Goal: Information Seeking & Learning: Learn about a topic

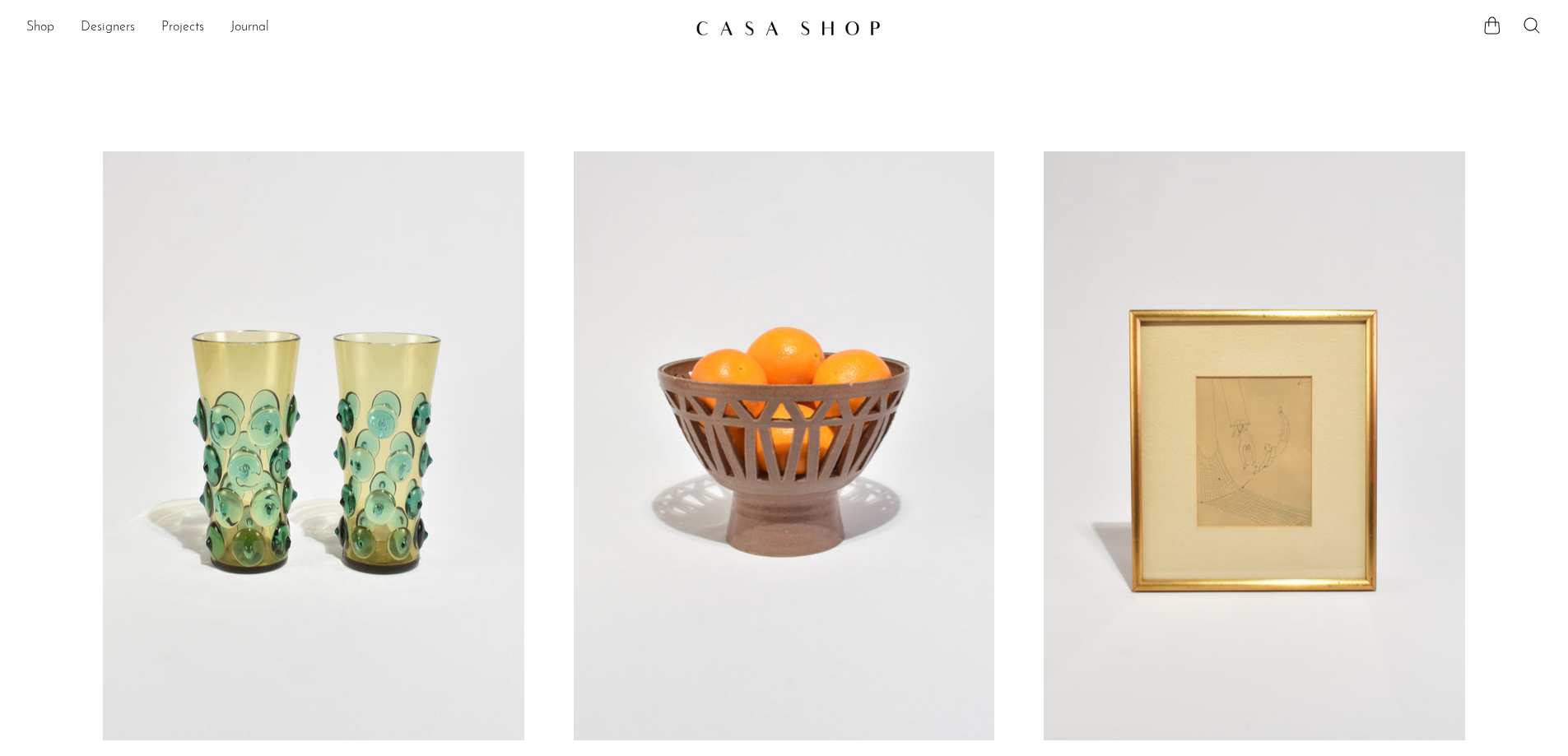
click at [842, 31] on img at bounding box center [788, 28] width 185 height 17
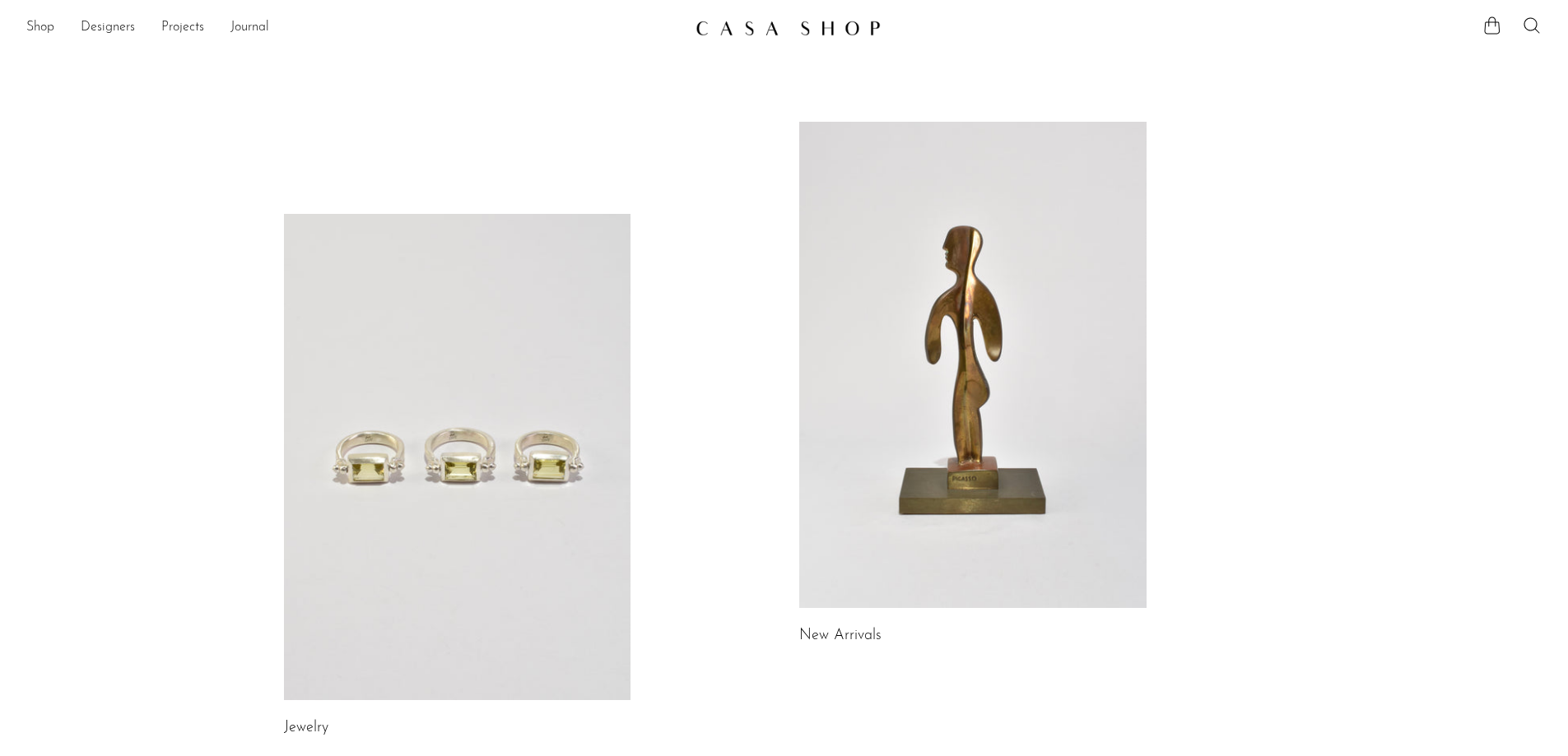
click at [452, 483] on link at bounding box center [458, 457] width 347 height 487
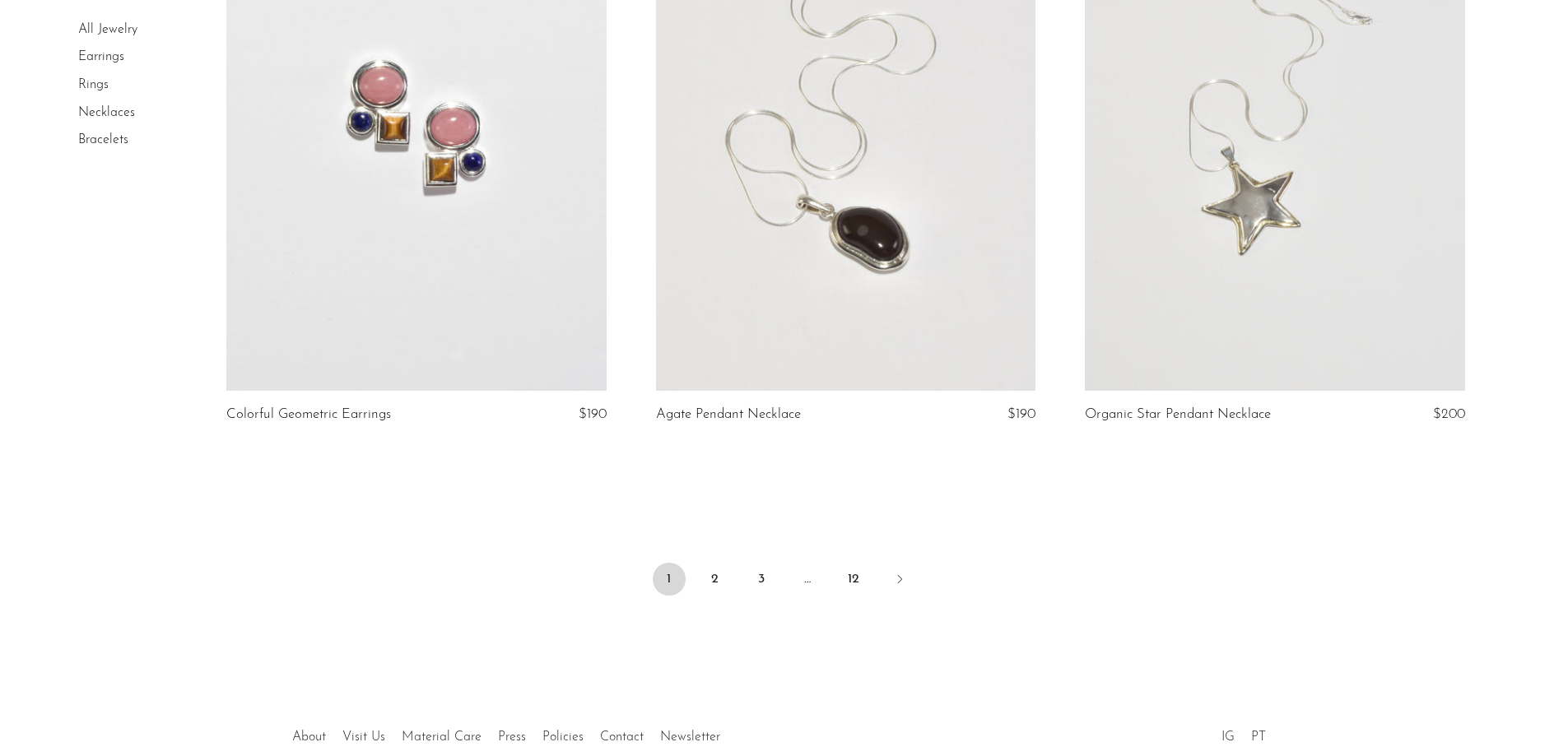
scroll to position [7047, 0]
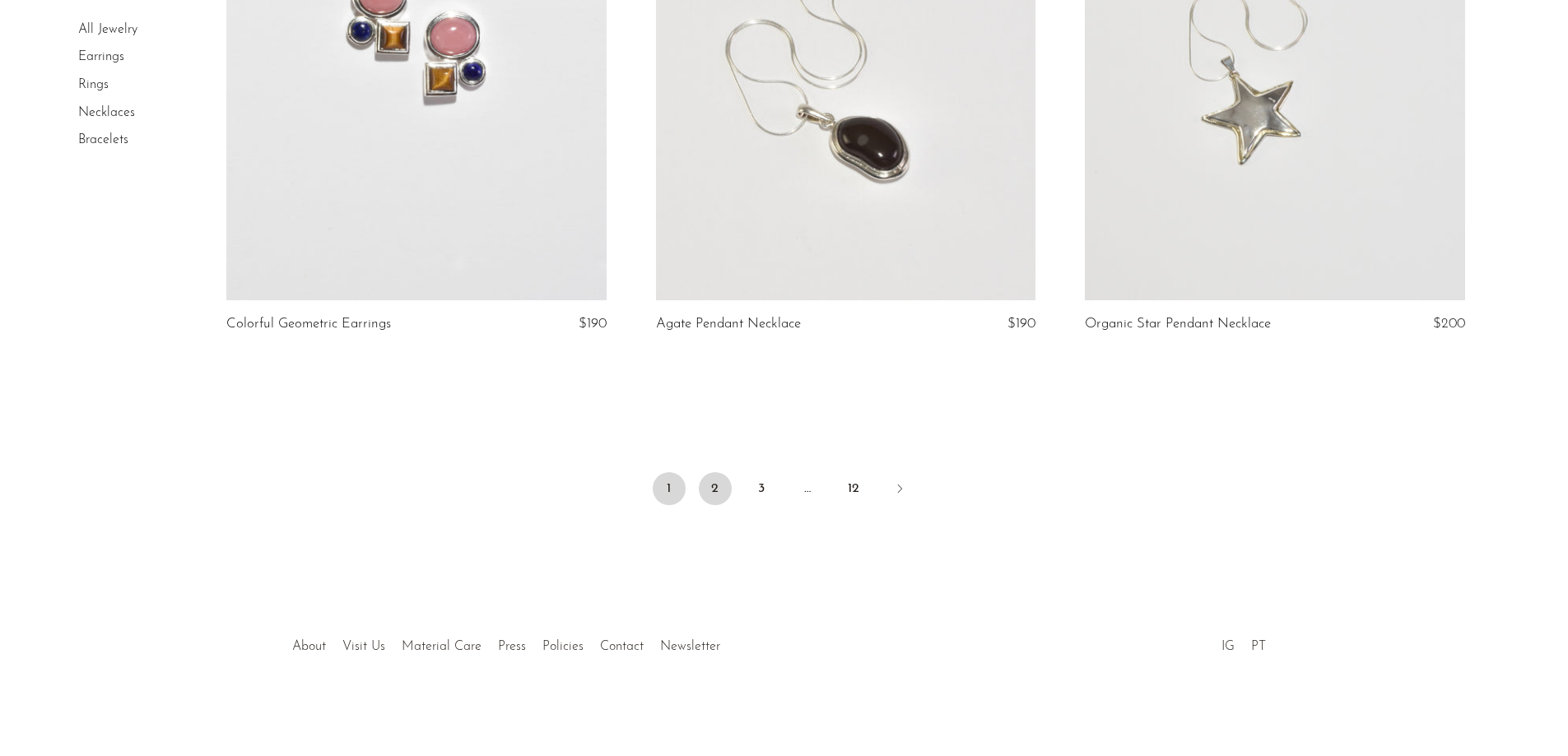
click at [722, 480] on link "2" at bounding box center [715, 489] width 33 height 33
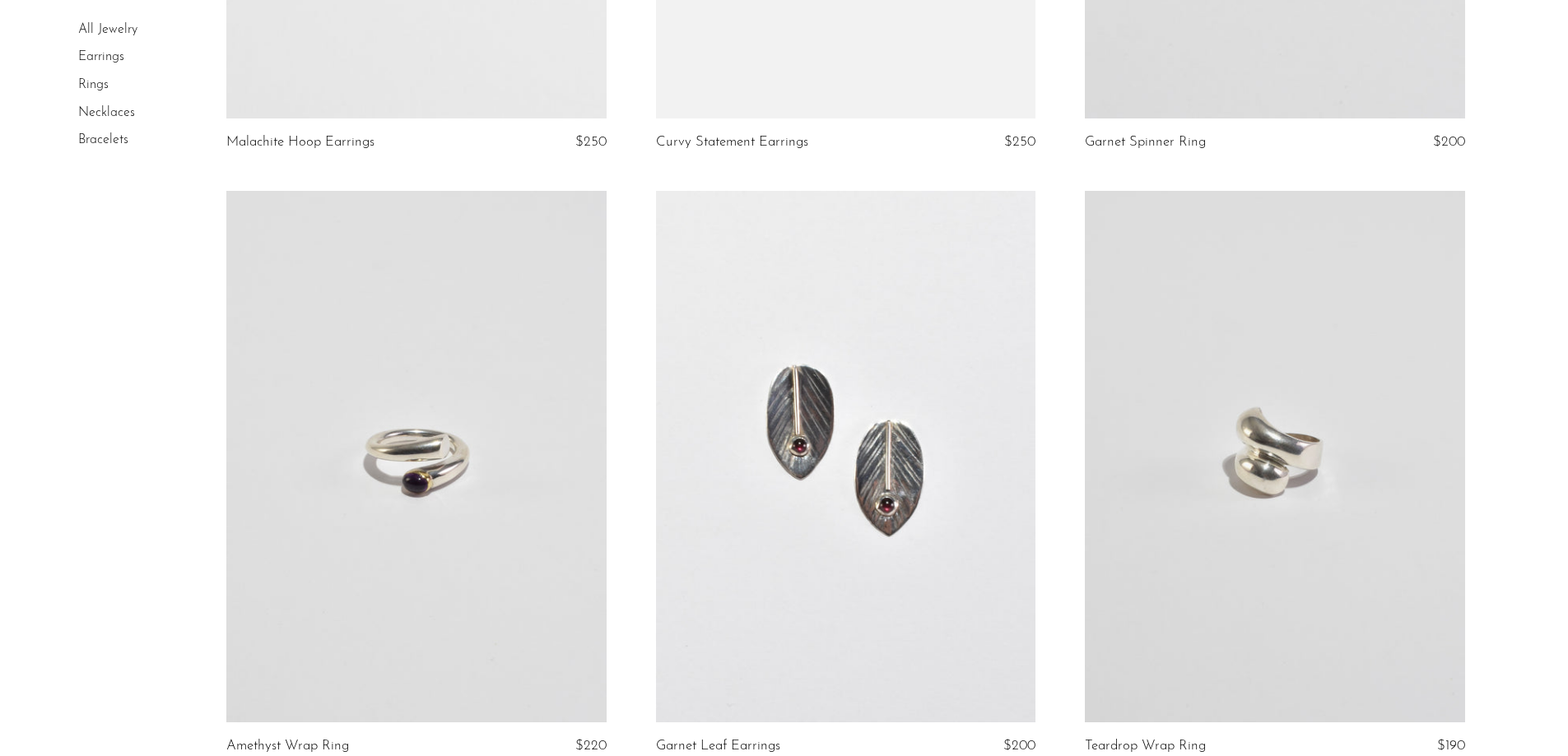
scroll to position [6831, 0]
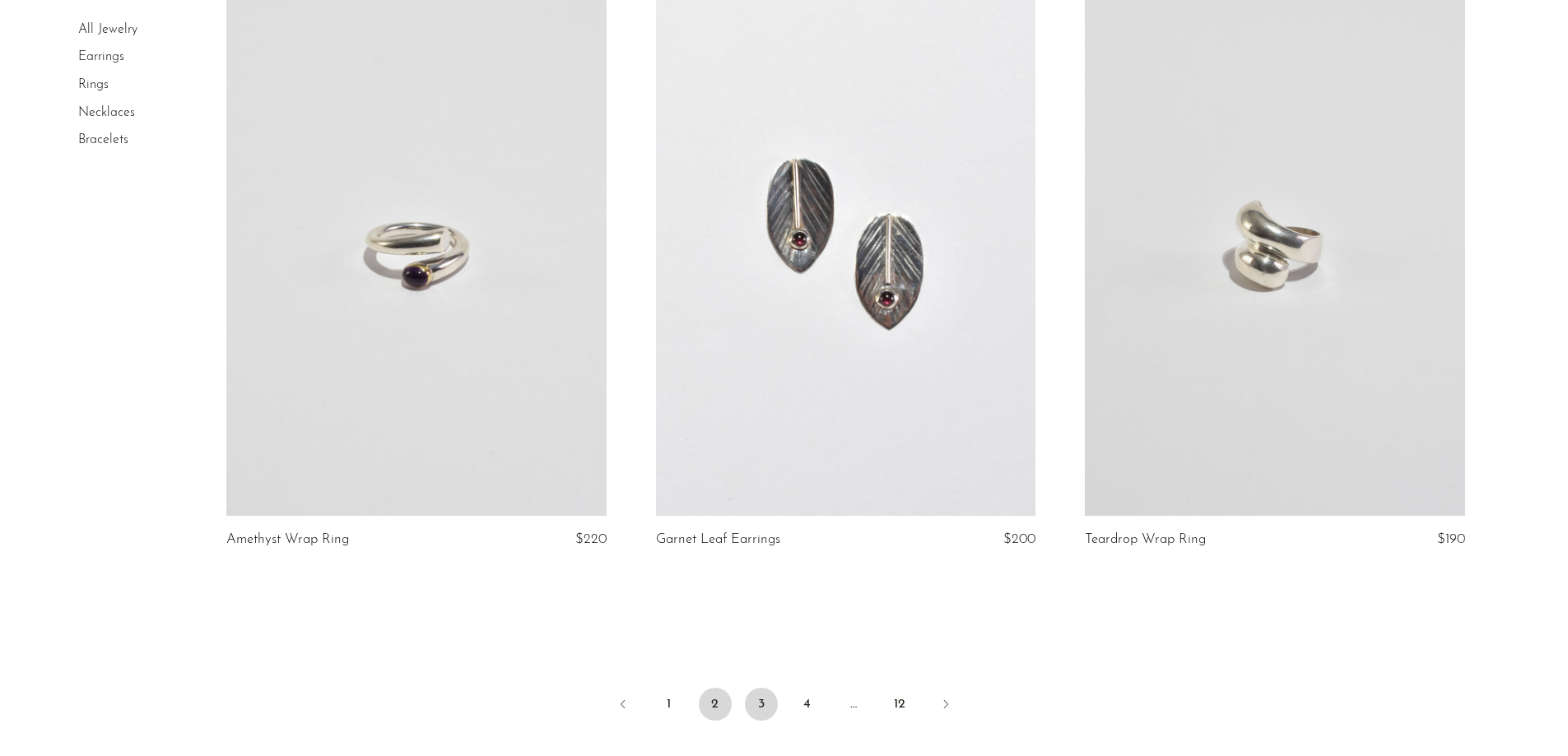
click at [770, 698] on link "3" at bounding box center [761, 705] width 33 height 33
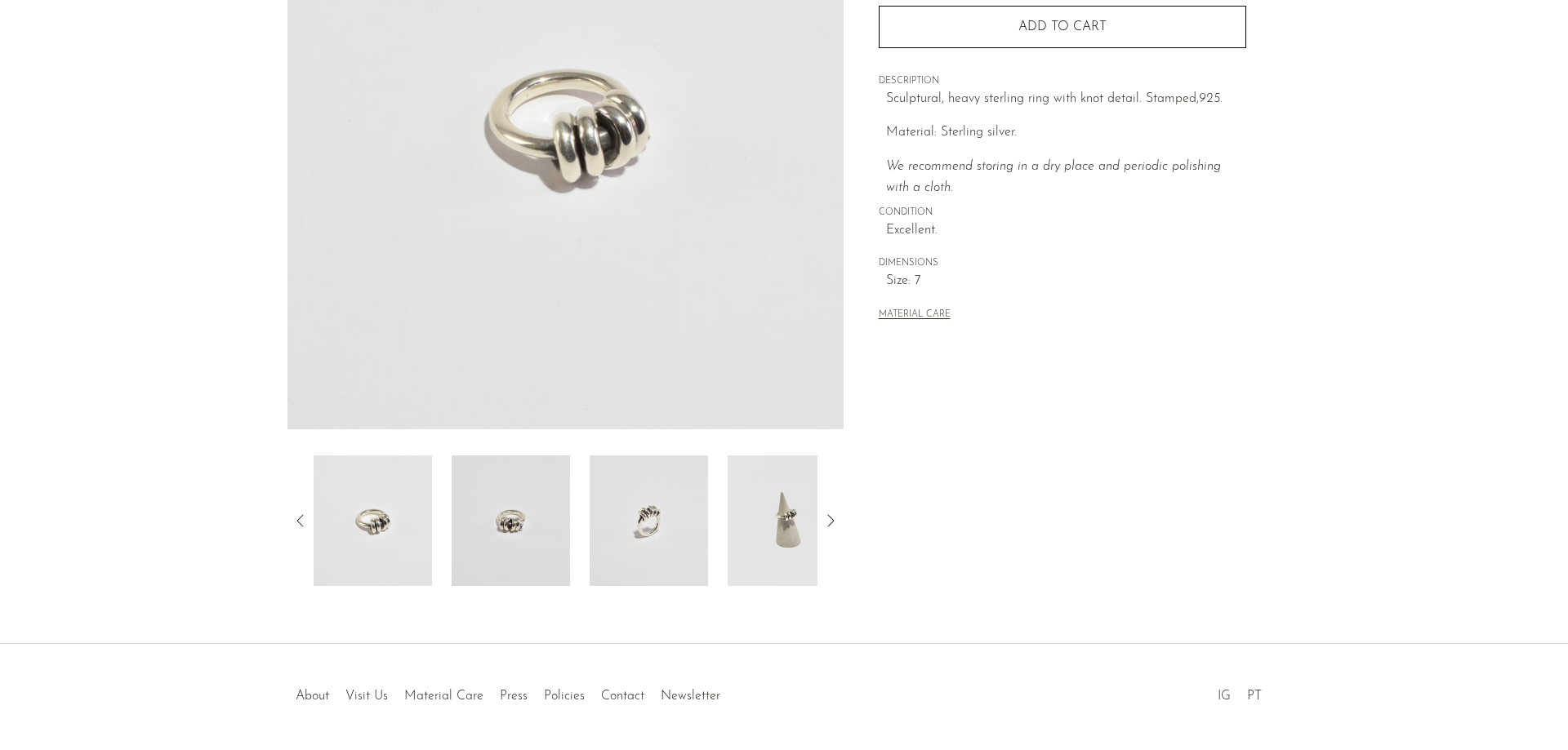
scroll to position [313, 0]
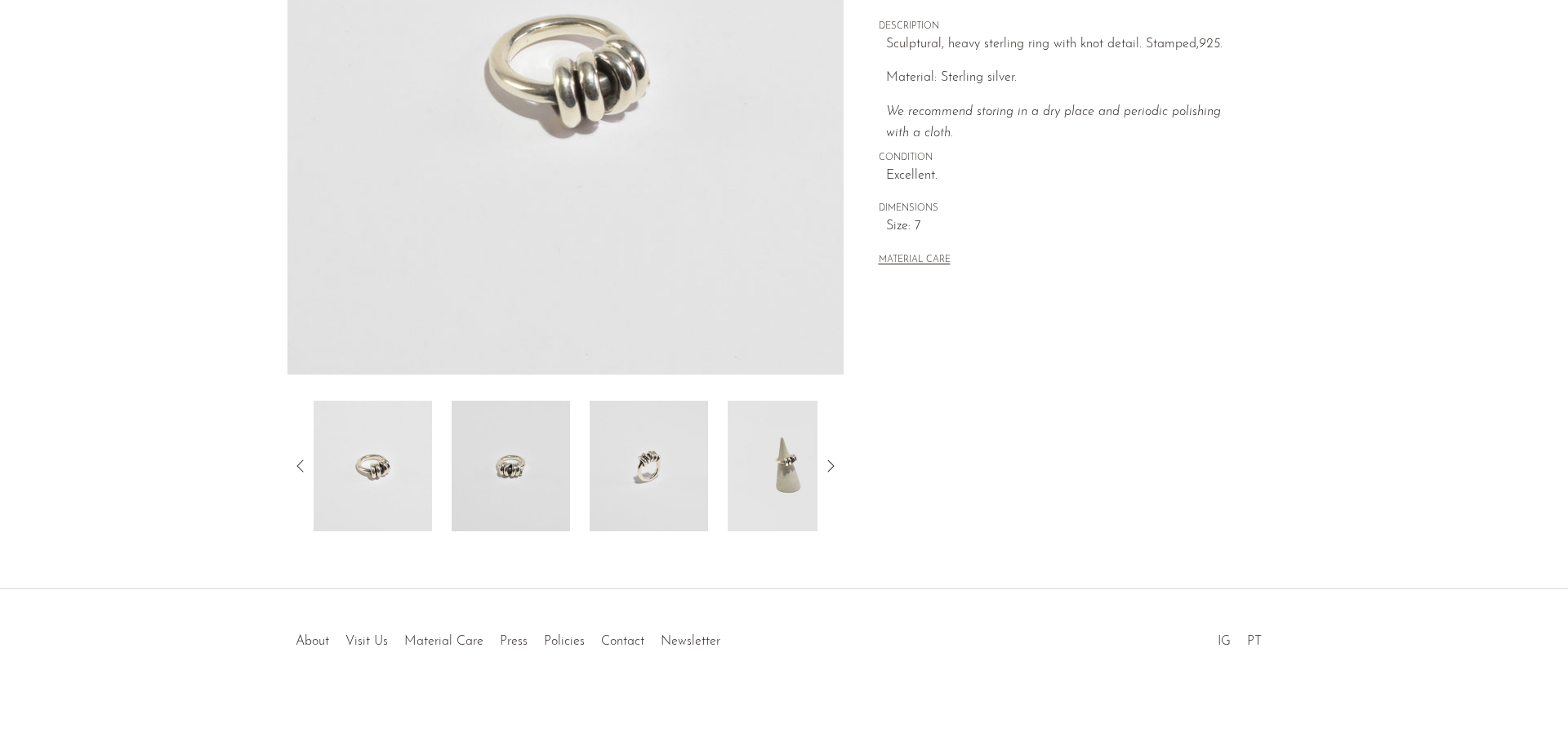
click at [614, 478] on img at bounding box center [648, 465] width 119 height 131
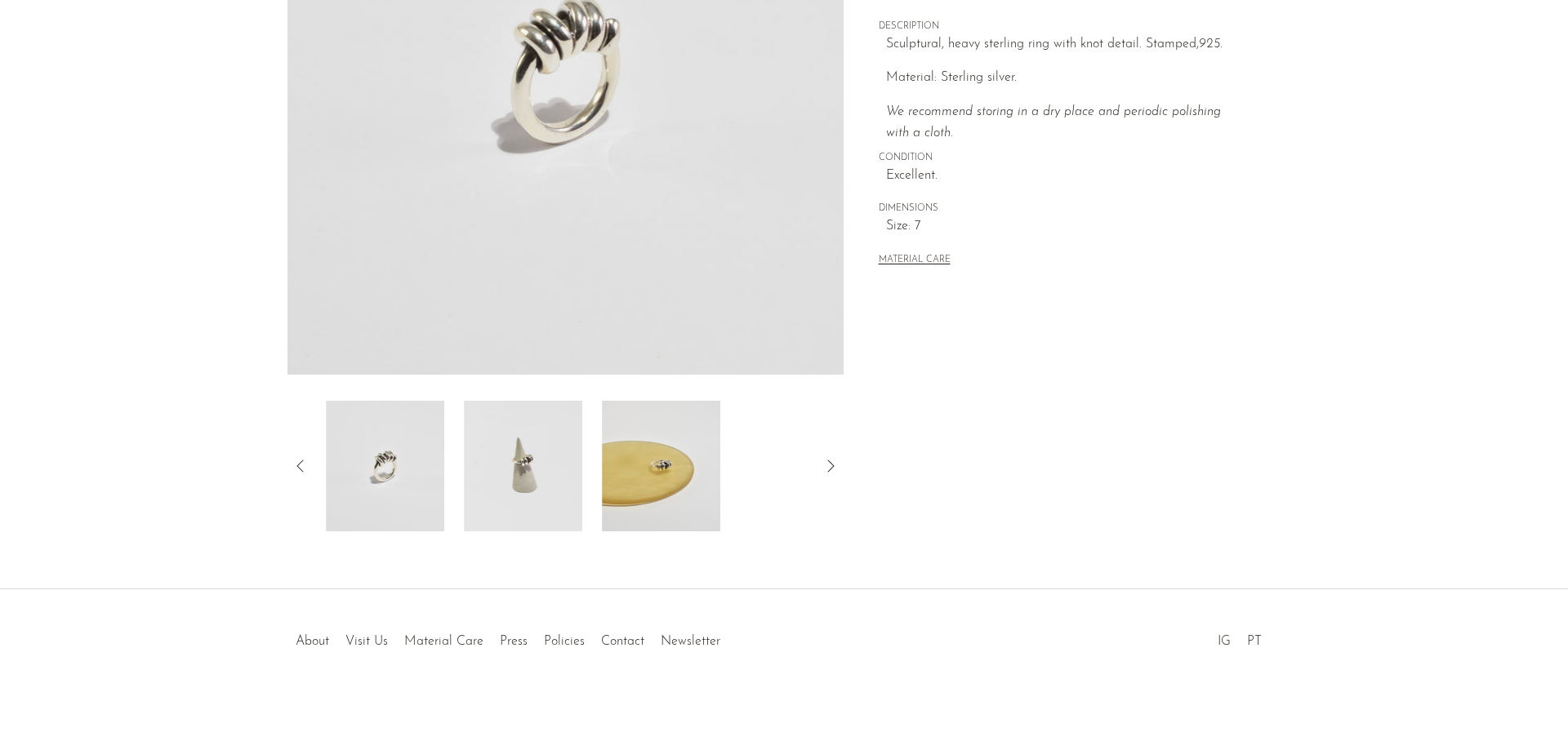
click at [721, 474] on img at bounding box center [661, 465] width 119 height 131
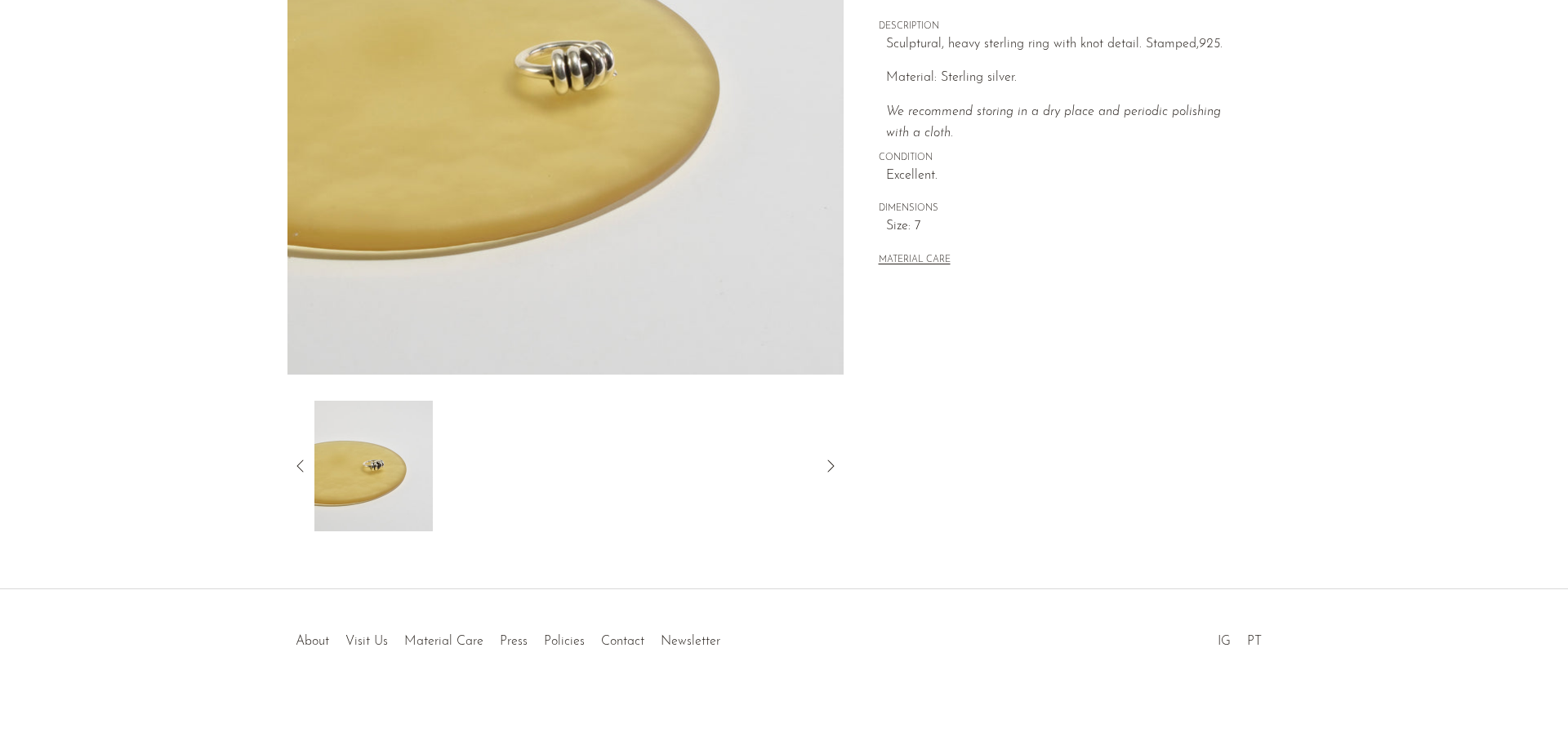
click at [351, 503] on img at bounding box center [373, 465] width 119 height 131
click at [363, 484] on img at bounding box center [372, 465] width 119 height 131
click at [327, 474] on img at bounding box center [369, 465] width 119 height 131
click at [316, 457] on img at bounding box center [372, 465] width 119 height 131
click at [309, 469] on icon at bounding box center [300, 466] width 20 height 20
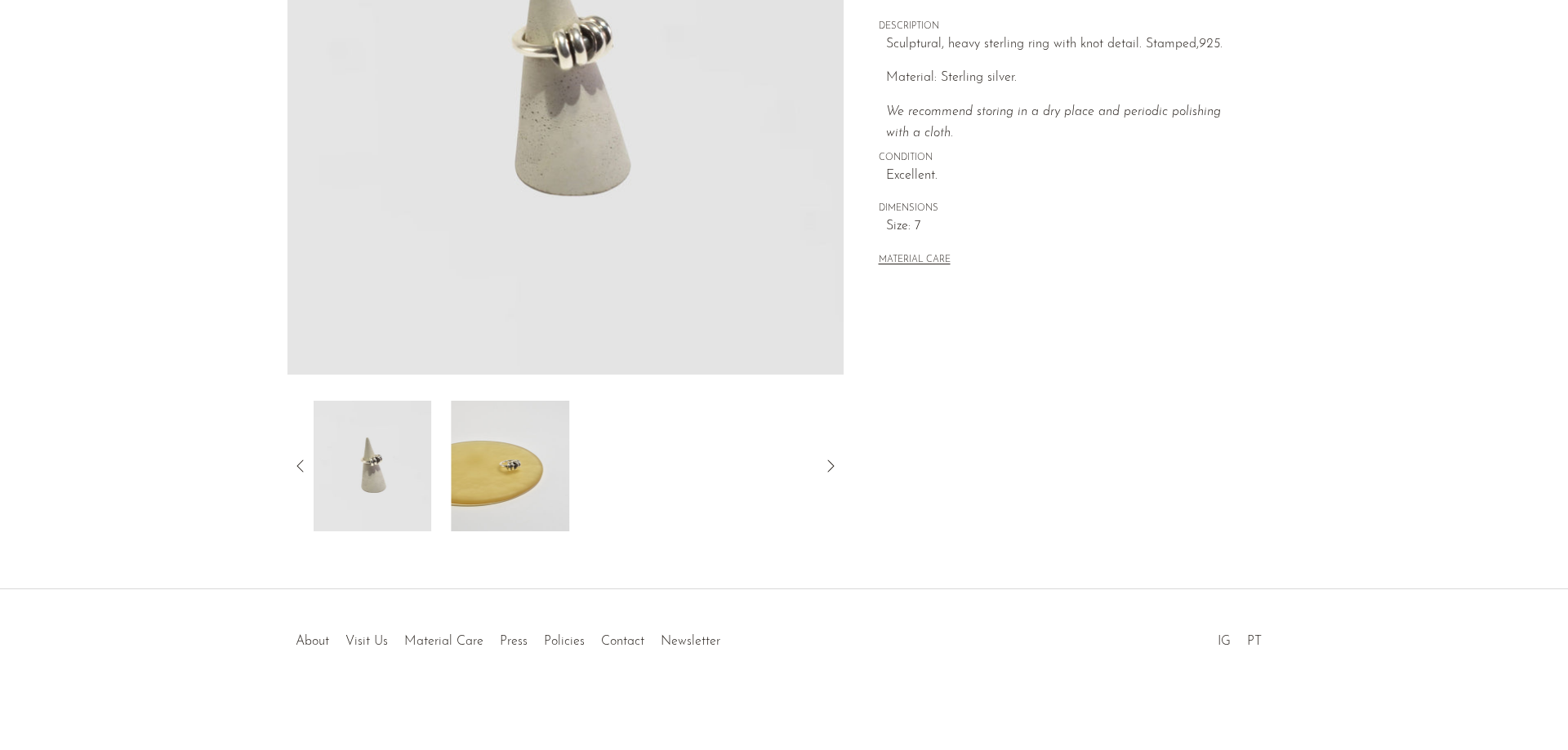
click at [402, 470] on img at bounding box center [372, 465] width 119 height 131
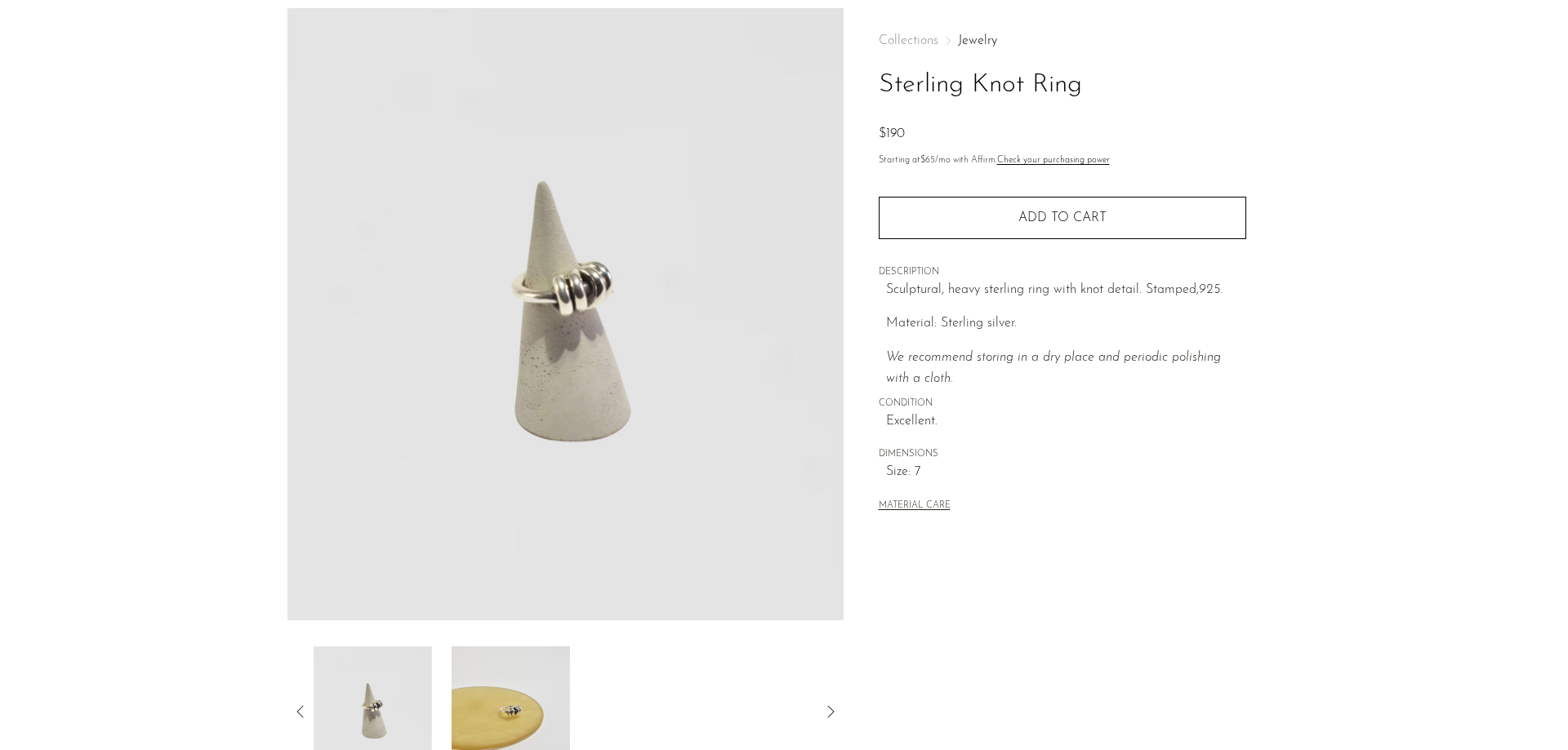
scroll to position [0, 0]
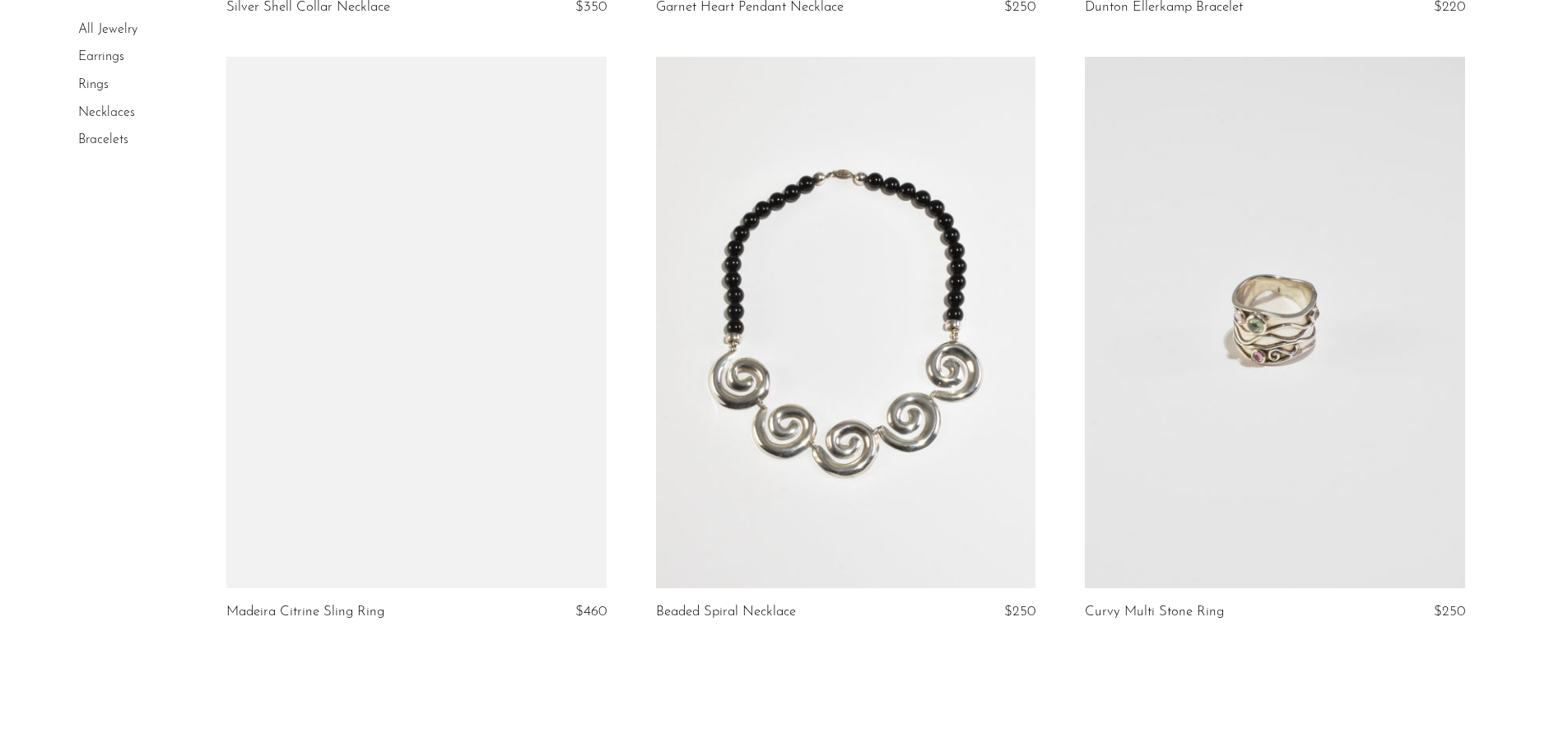
scroll to position [6996, 0]
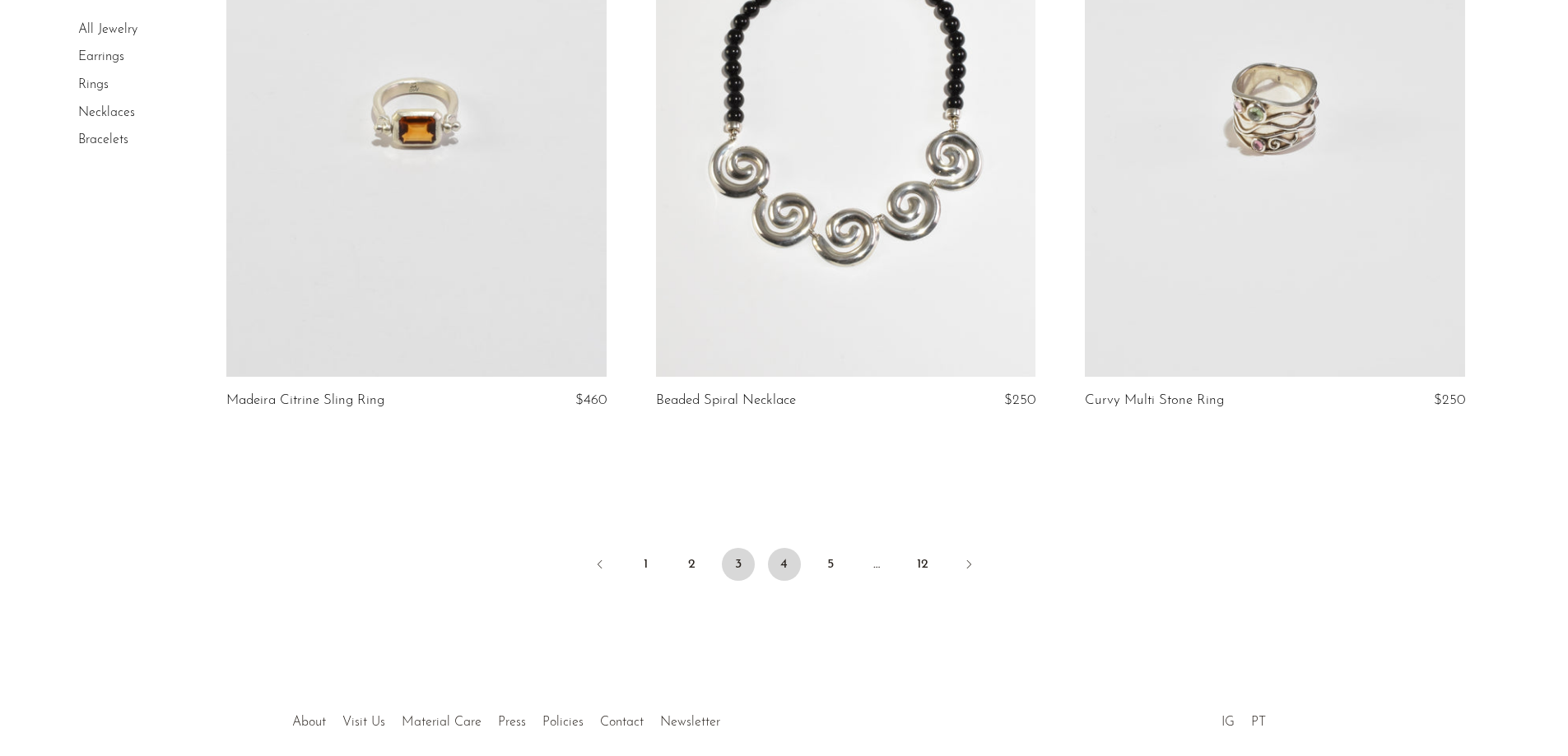
click at [794, 567] on link "4" at bounding box center [785, 565] width 33 height 33
